Goal: Check status: Check status

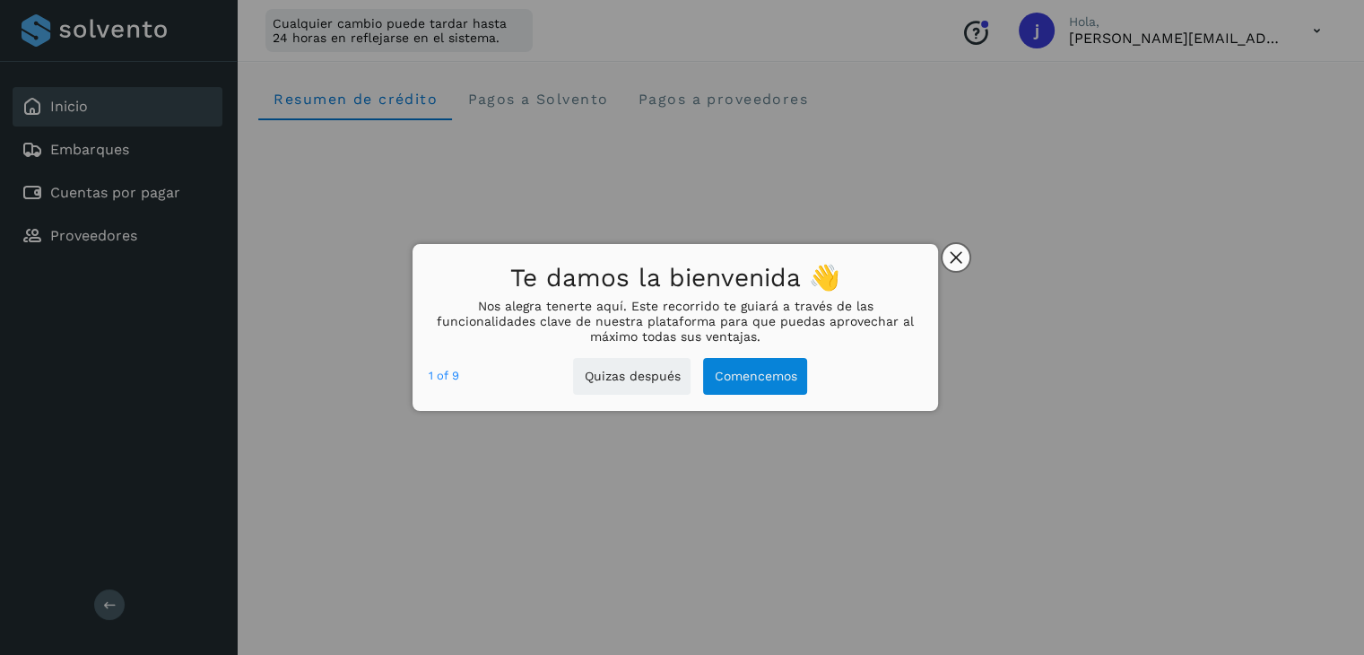
click at [962, 262] on icon "close," at bounding box center [957, 258] width 12 height 12
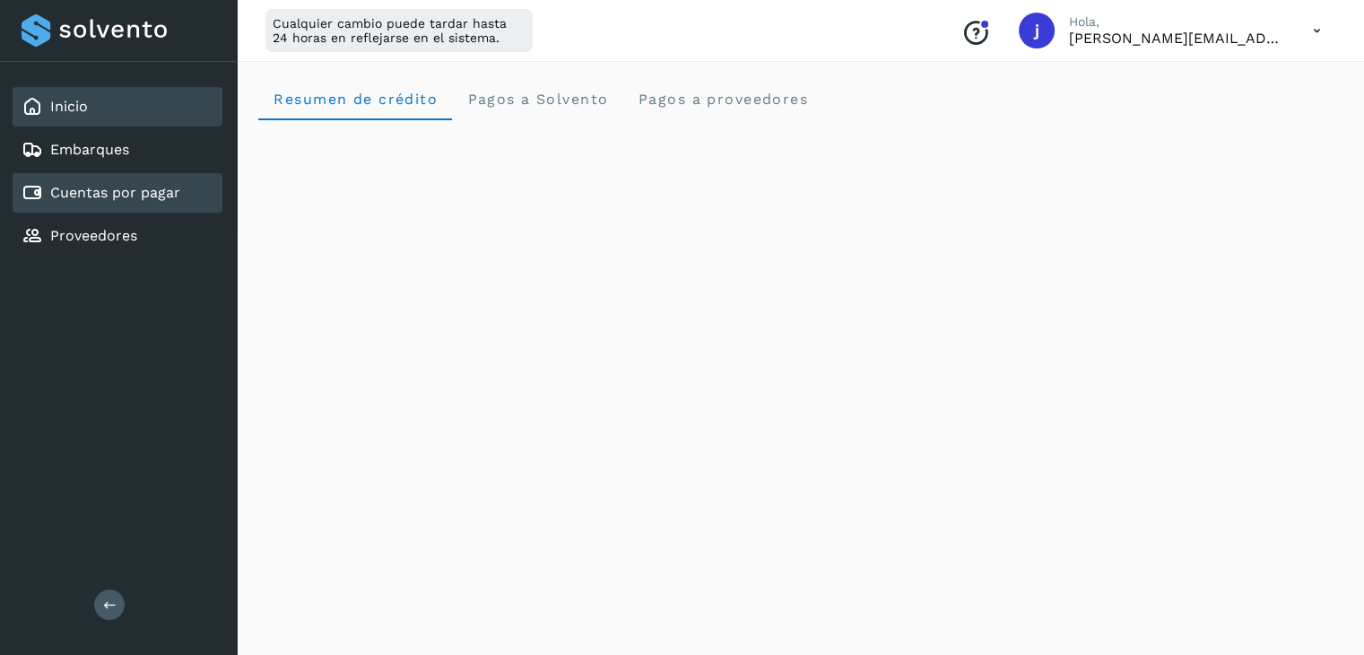
click at [122, 201] on div "Cuentas por pagar" at bounding box center [101, 193] width 159 height 22
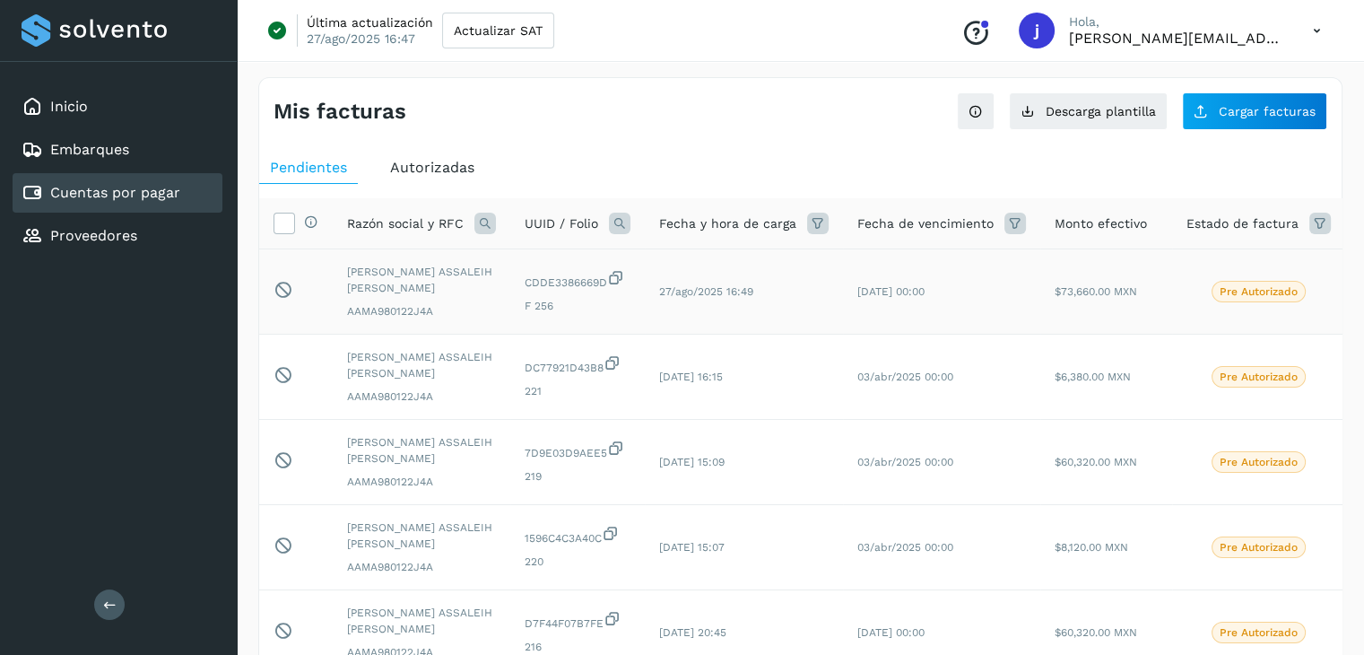
click at [789, 309] on td "27/ago/2025 16:49" at bounding box center [744, 291] width 198 height 85
click at [1127, 291] on span "$73,660.00 MXN" at bounding box center [1096, 291] width 83 height 13
click at [620, 284] on icon at bounding box center [616, 277] width 18 height 19
click at [436, 166] on span "Autorizadas" at bounding box center [432, 167] width 84 height 17
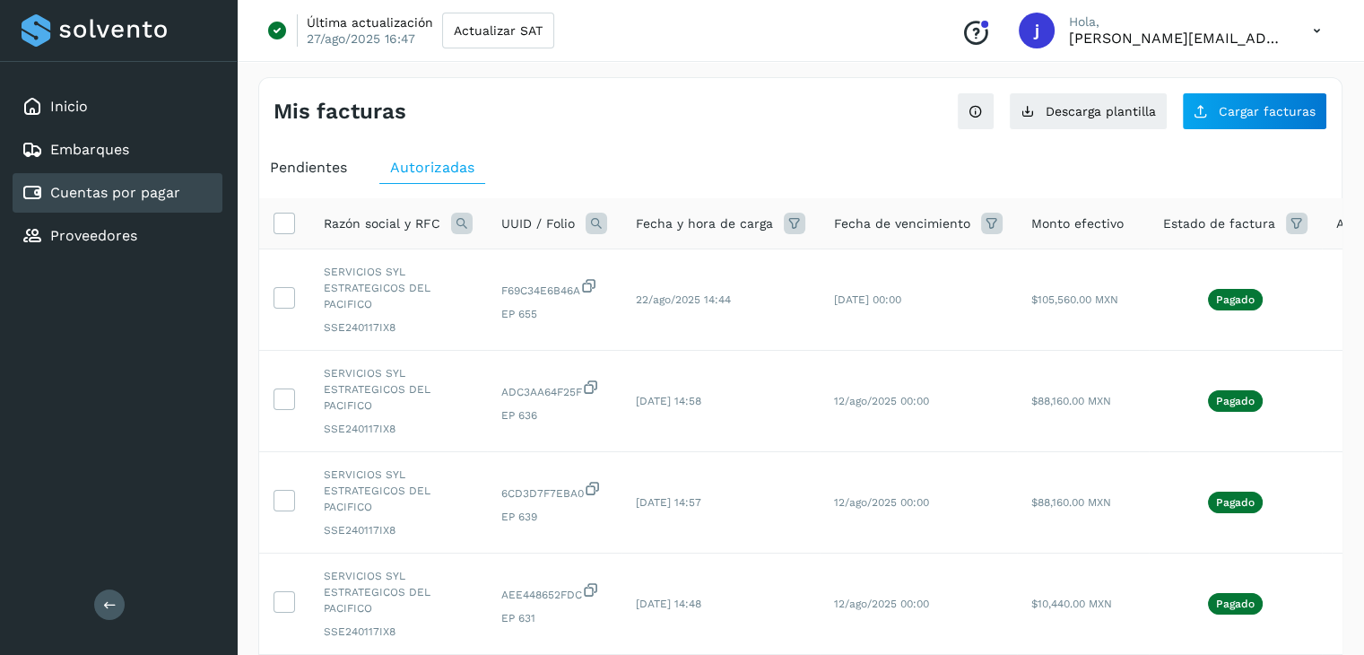
click at [305, 163] on span "Pendientes" at bounding box center [308, 167] width 77 height 17
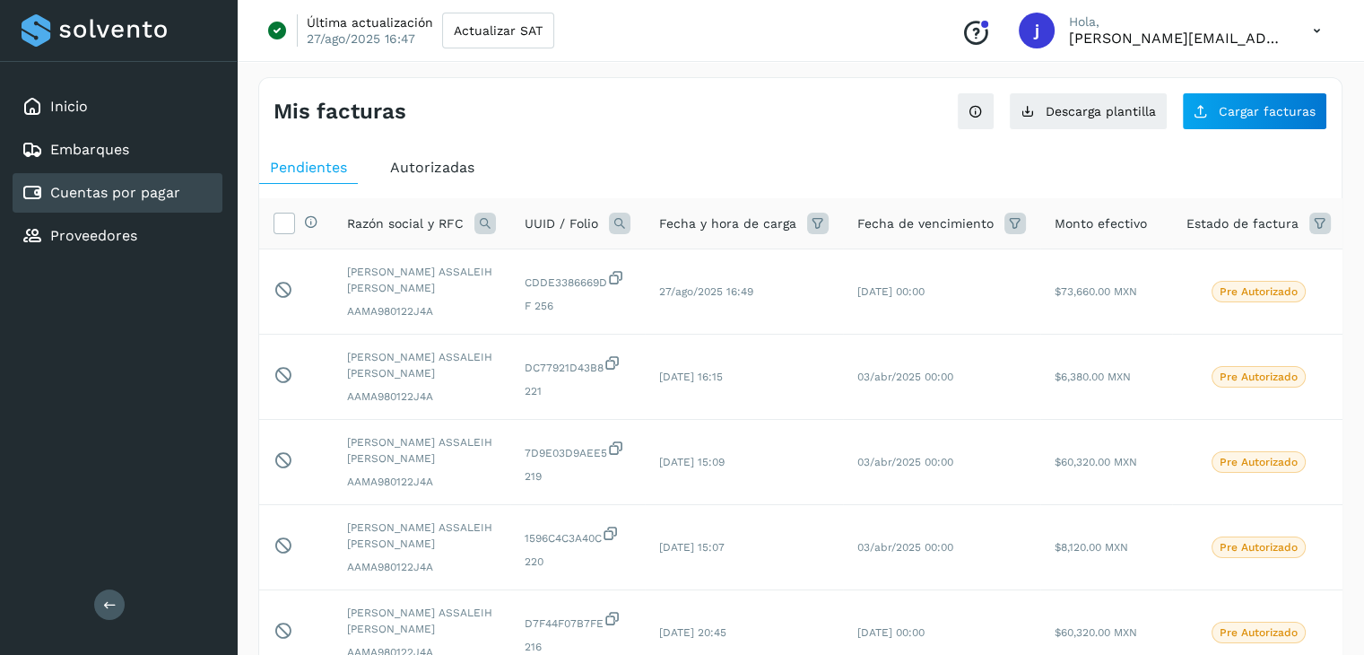
click at [410, 160] on span "Autorizadas" at bounding box center [432, 167] width 84 height 17
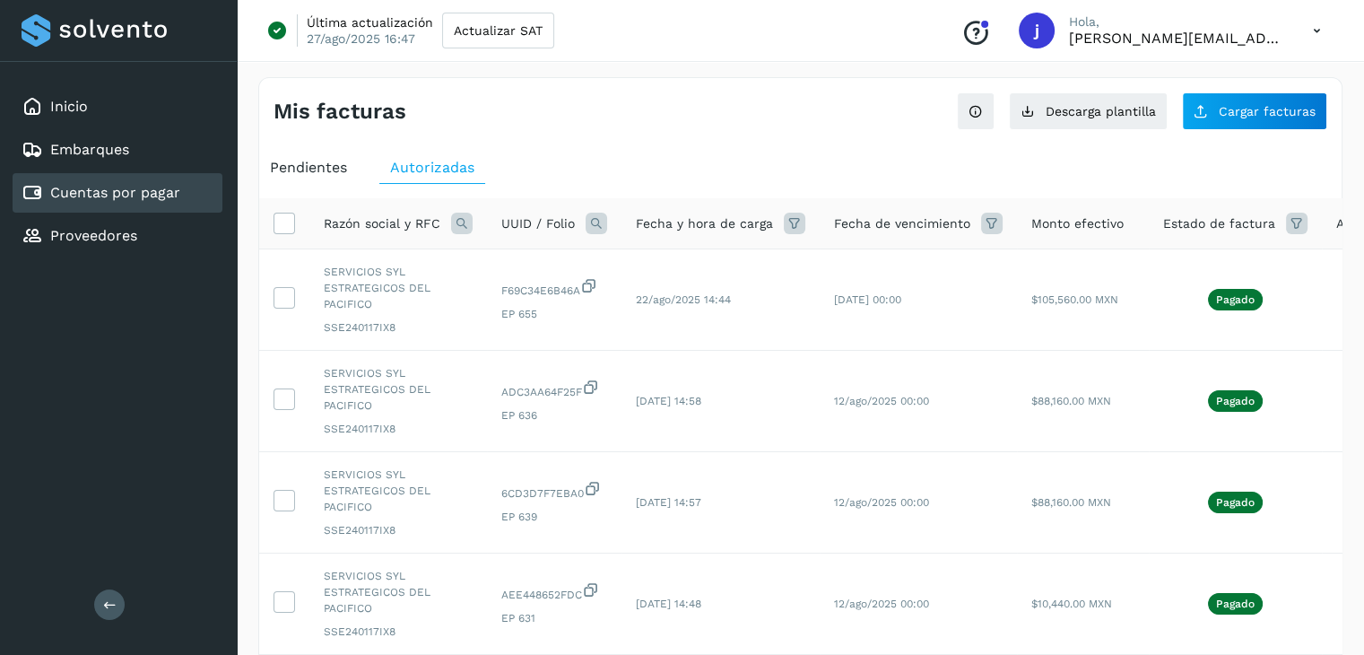
click at [296, 157] on div "Pendientes" at bounding box center [308, 168] width 99 height 32
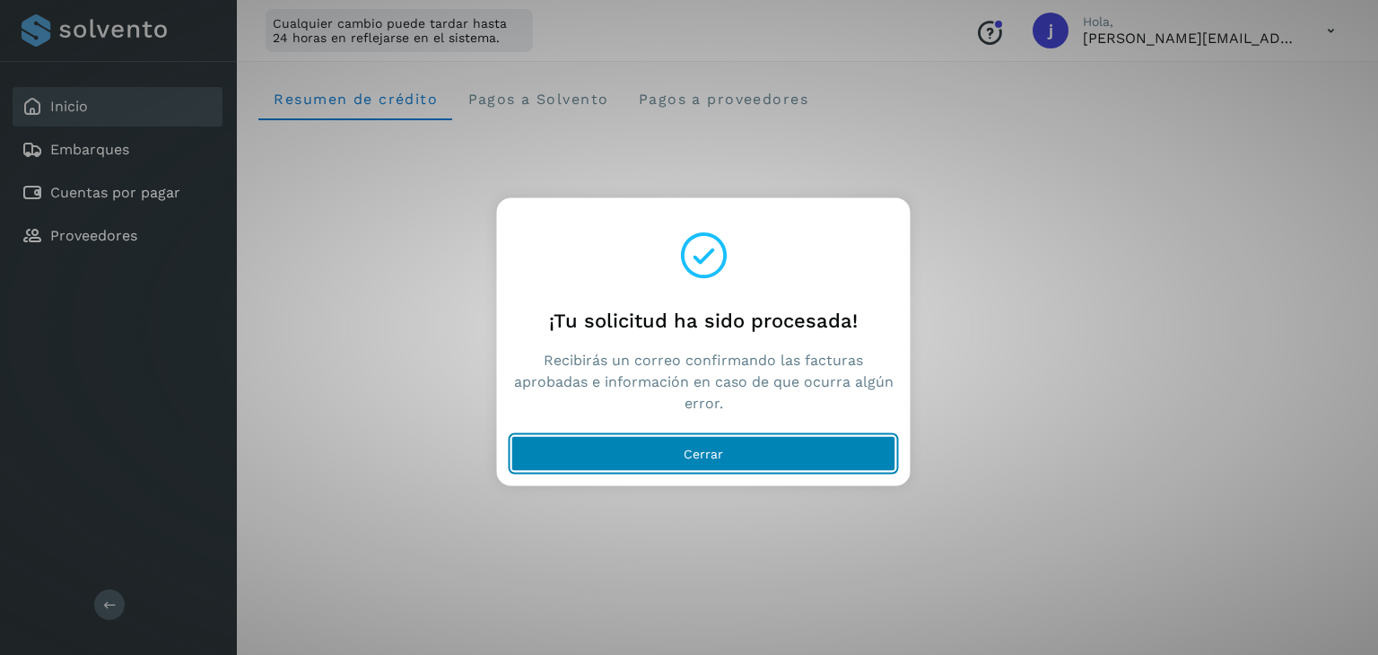
click at [652, 460] on button "Cerrar" at bounding box center [703, 454] width 385 height 36
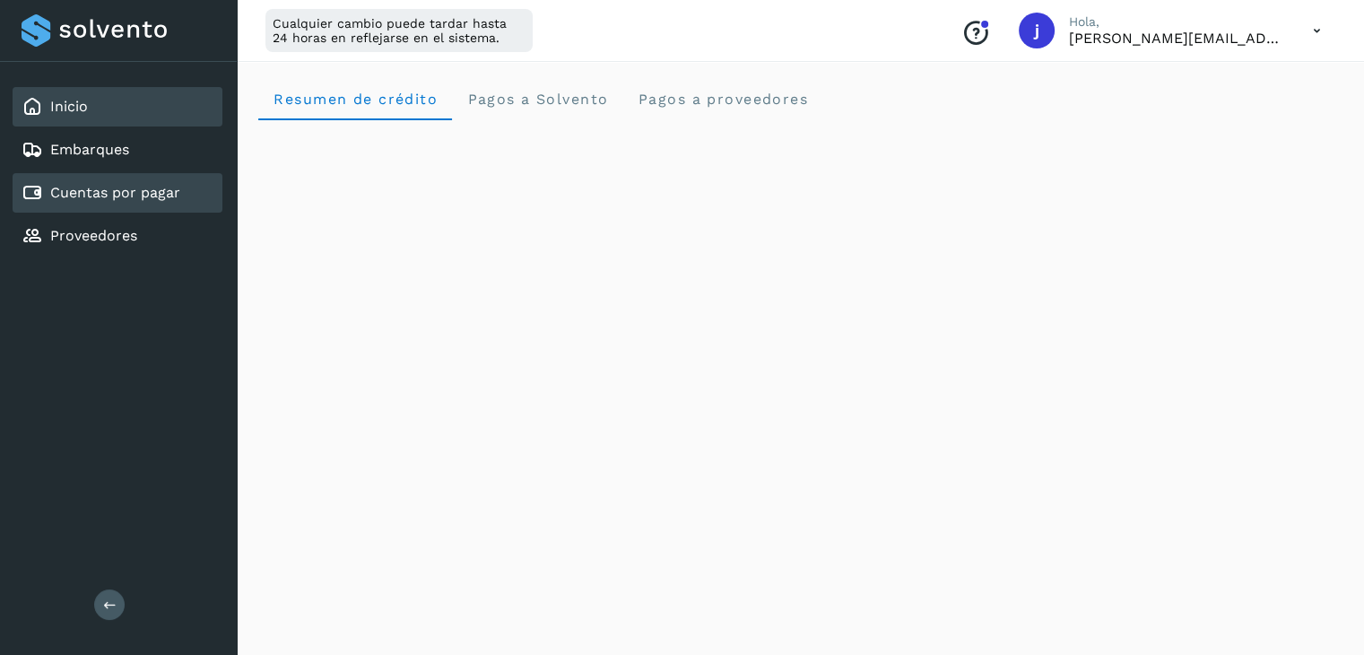
click at [112, 190] on link "Cuentas por pagar" at bounding box center [115, 192] width 130 height 17
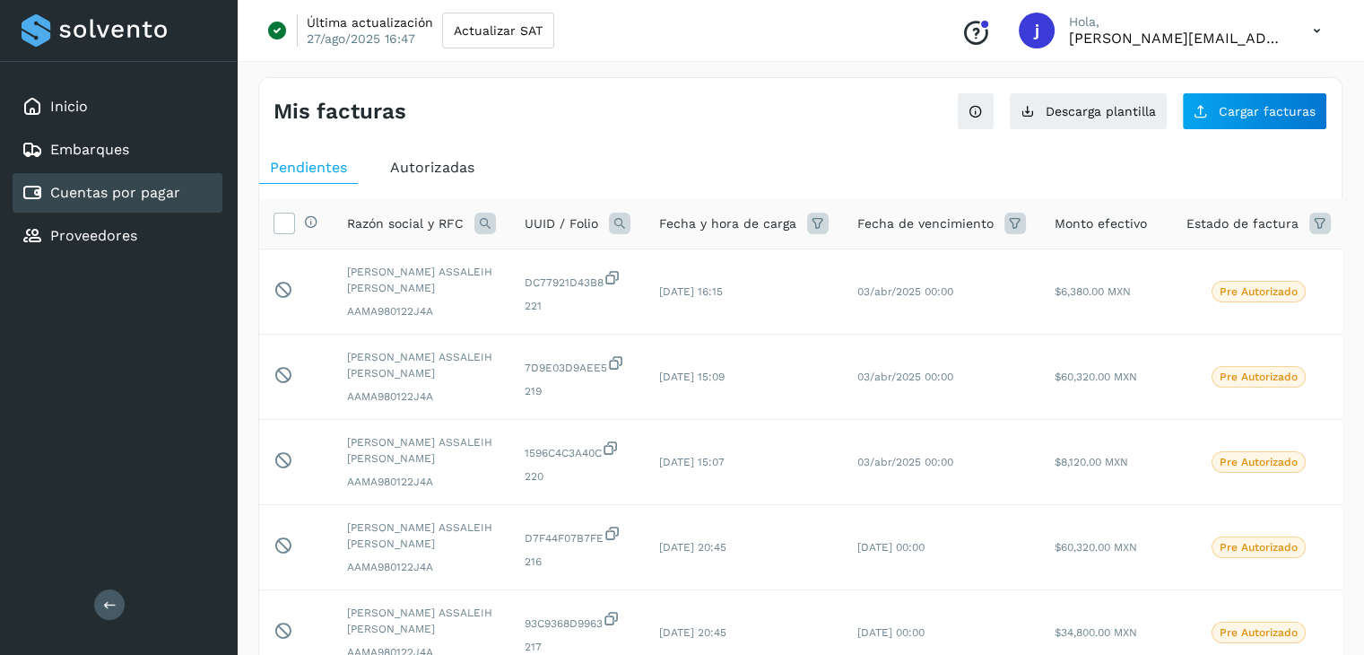
click at [431, 173] on span "Autorizadas" at bounding box center [432, 167] width 84 height 17
